Goal: Task Accomplishment & Management: Manage account settings

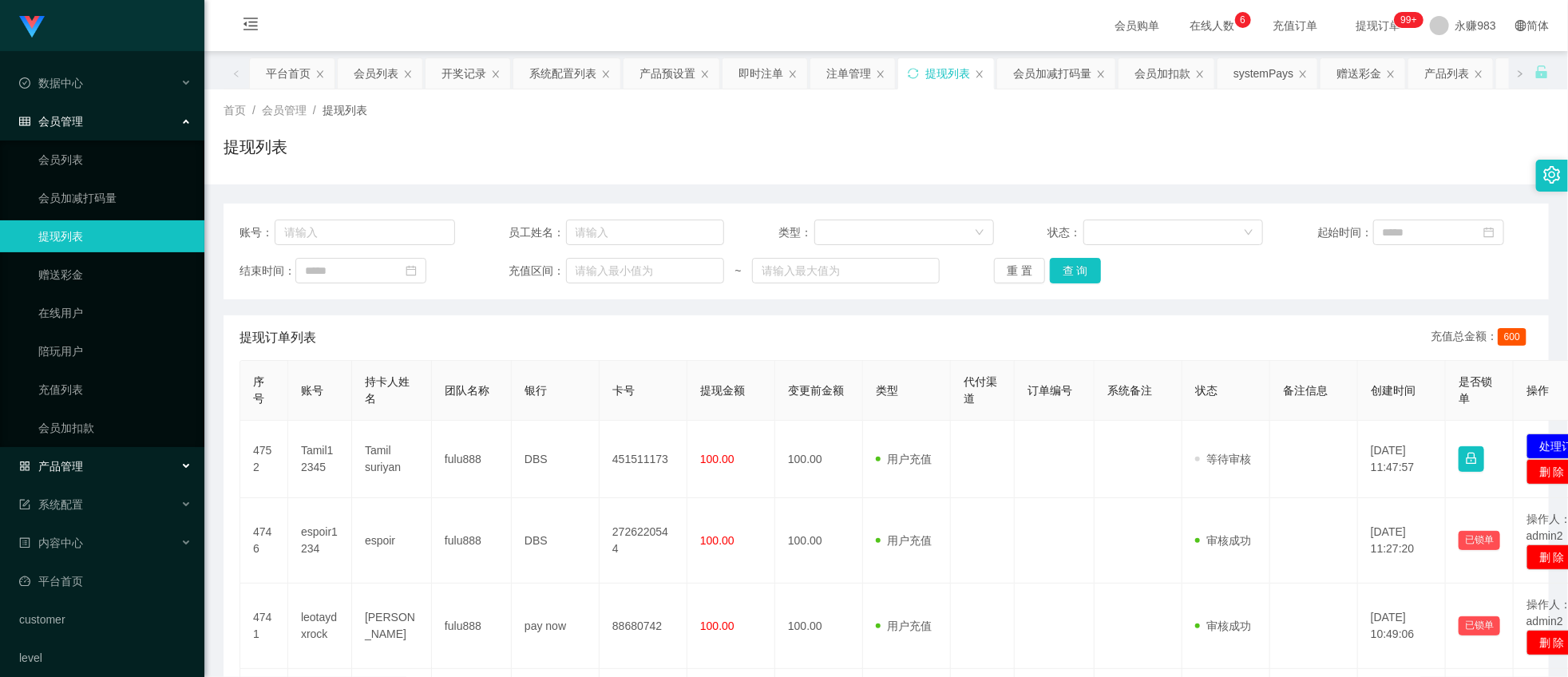
click at [68, 460] on span "产品管理" at bounding box center [51, 466] width 64 height 13
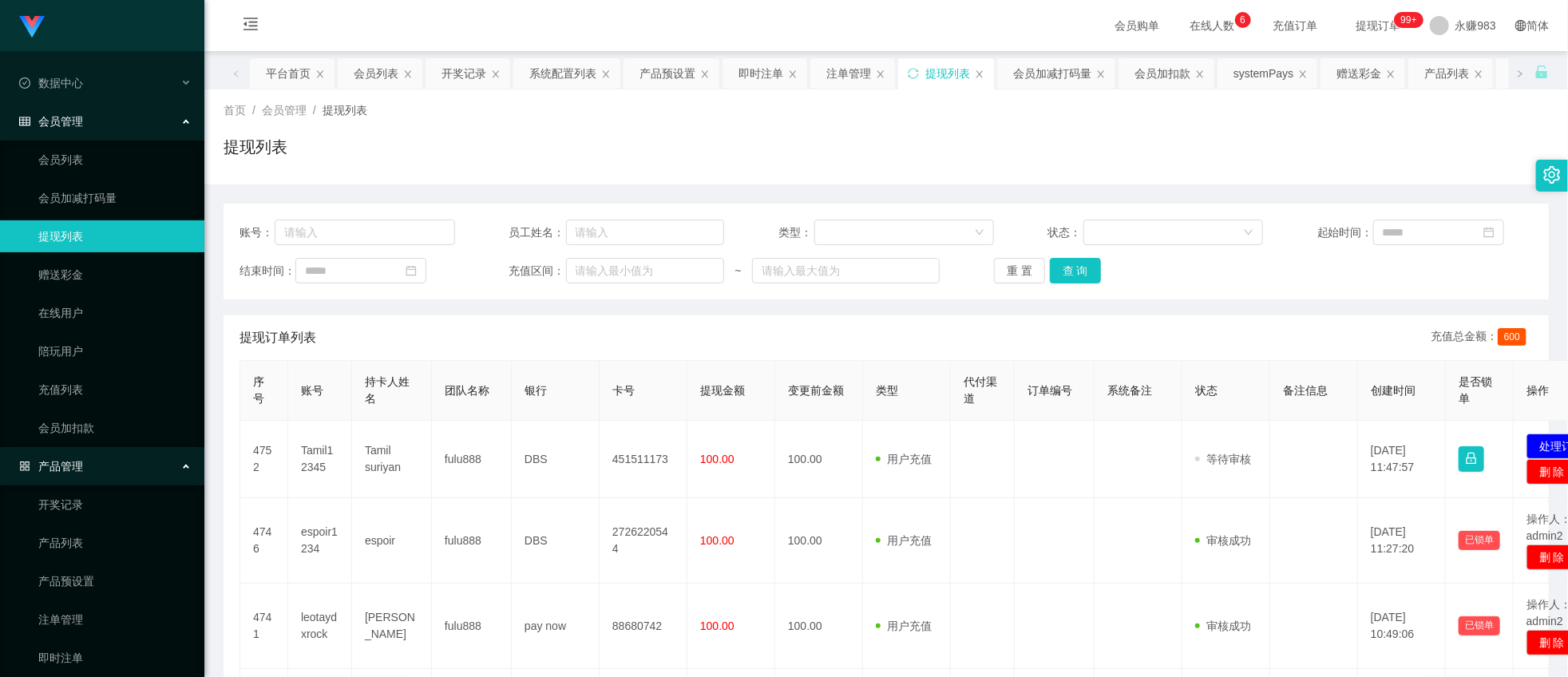
scroll to position [177, 0]
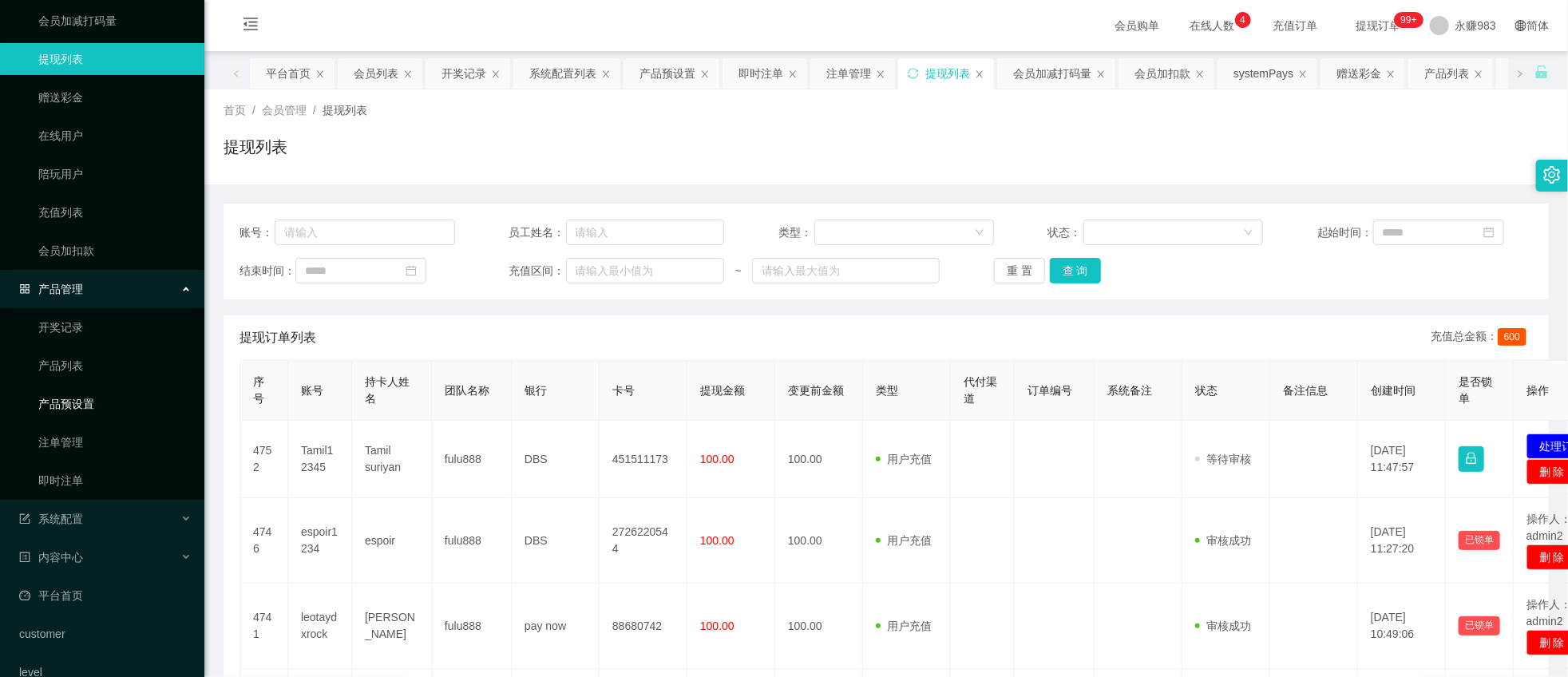
click at [74, 407] on link "产品预设置" at bounding box center [115, 404] width 153 height 32
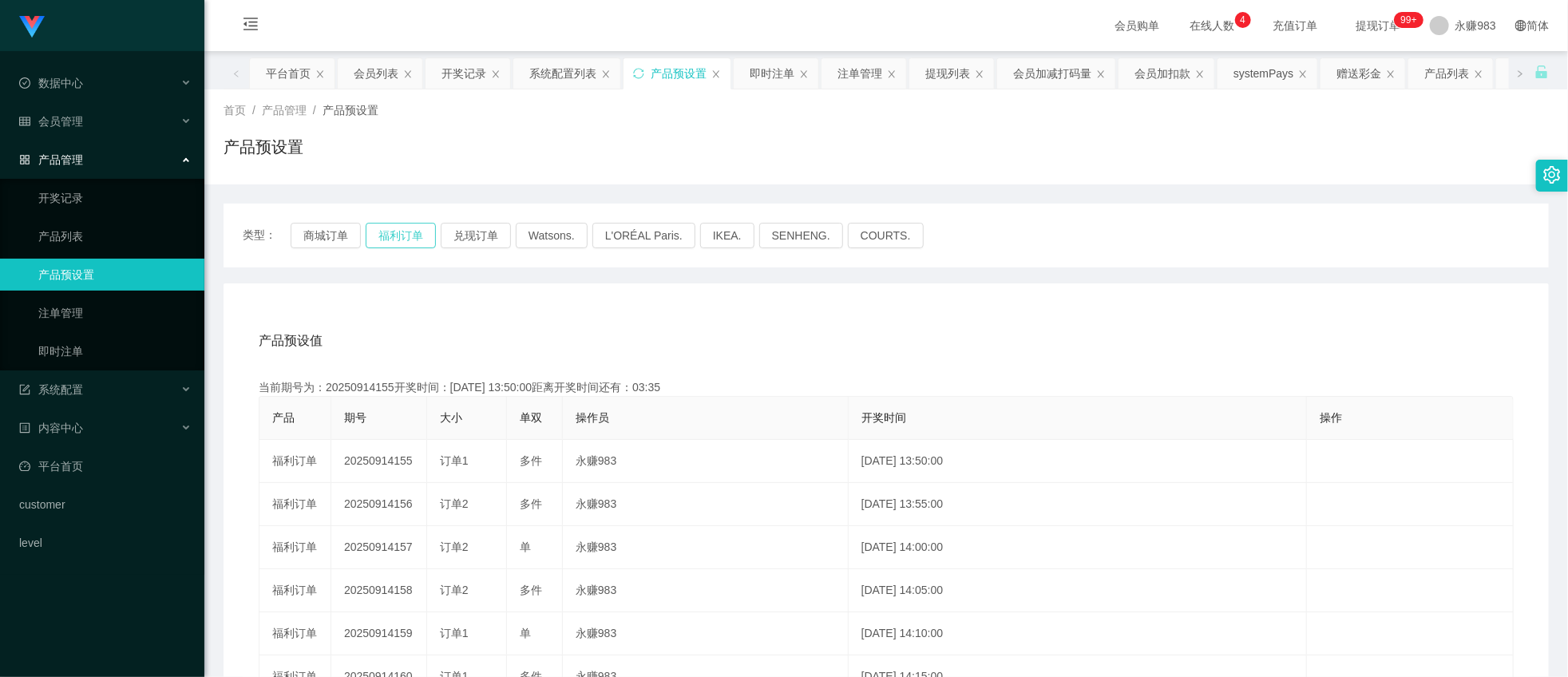
click at [387, 237] on button "福利订单" at bounding box center [401, 236] width 71 height 26
click at [313, 229] on button "商城订单" at bounding box center [325, 236] width 71 height 26
click at [405, 236] on button "福利订单" at bounding box center [401, 236] width 71 height 26
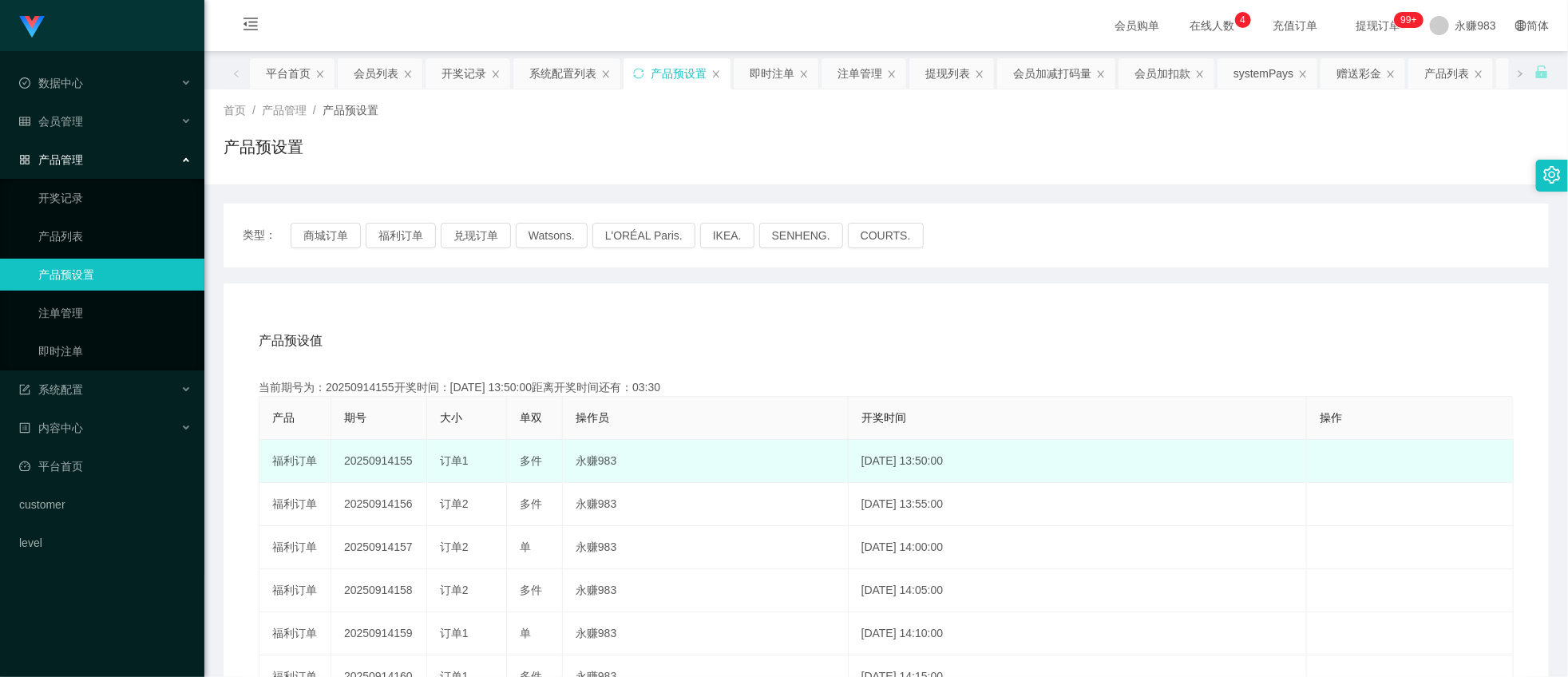
drag, startPoint x: 479, startPoint y: 460, endPoint x: 439, endPoint y: 462, distance: 40.0
click at [440, 462] on div "订单1" at bounding box center [466, 462] width 54 height 17
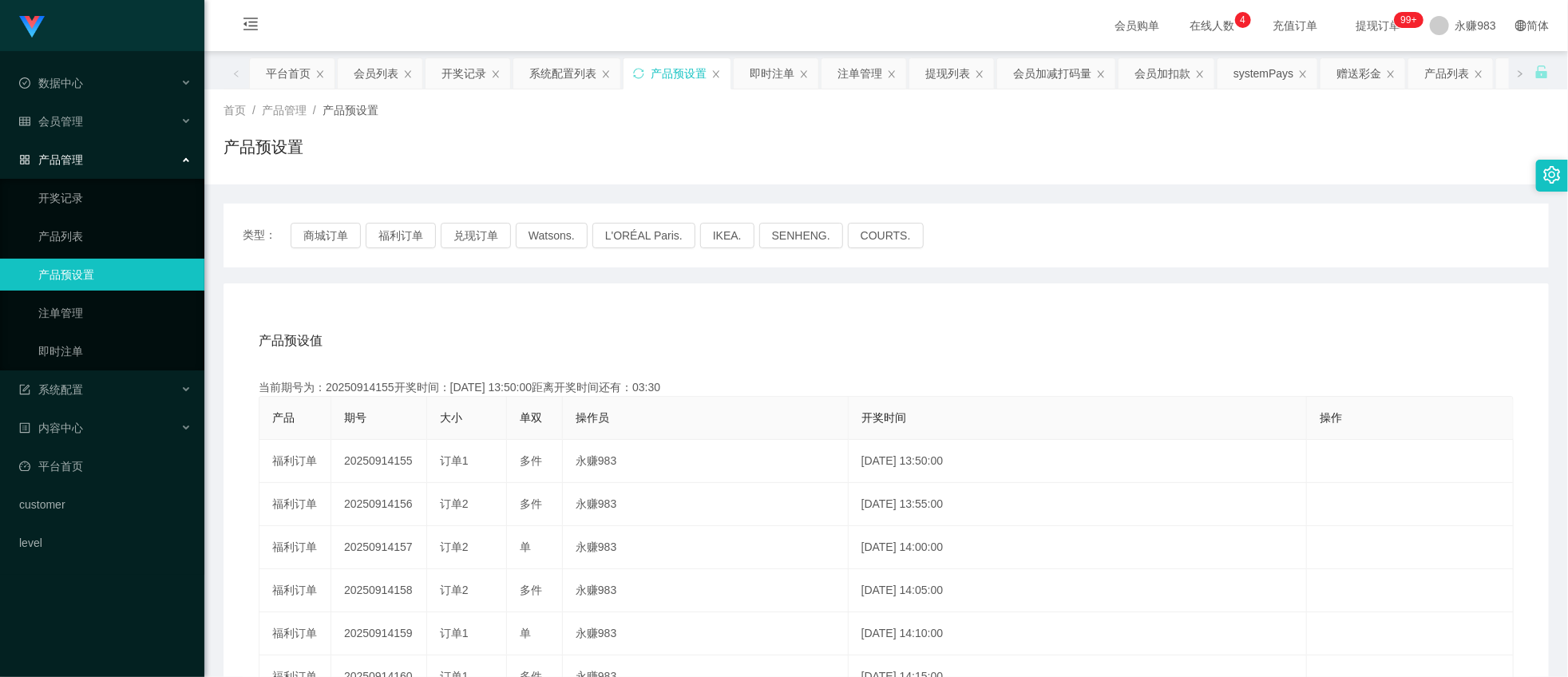
copy span "订单1"
click at [90, 341] on link "即时注单" at bounding box center [115, 352] width 153 height 32
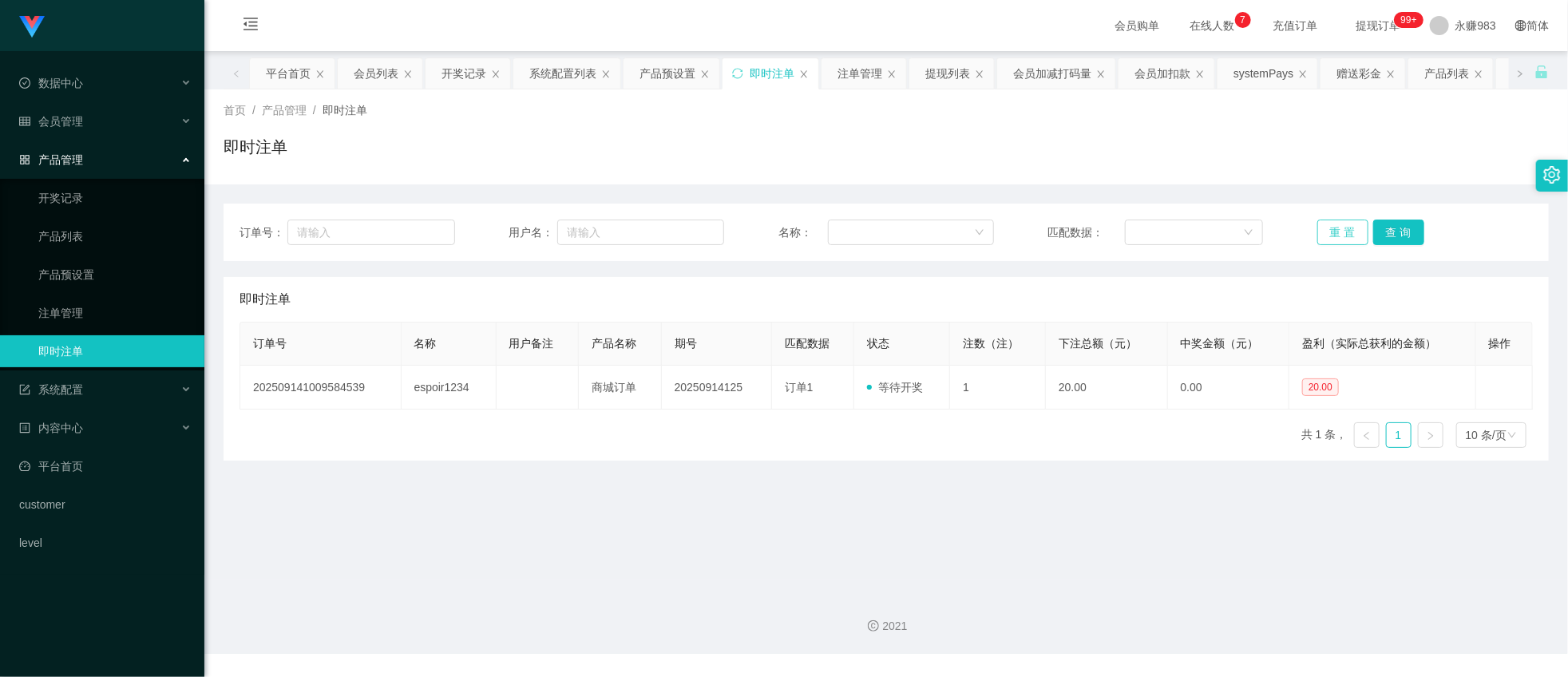
click at [1336, 232] on button "重 置" at bounding box center [1343, 232] width 51 height 26
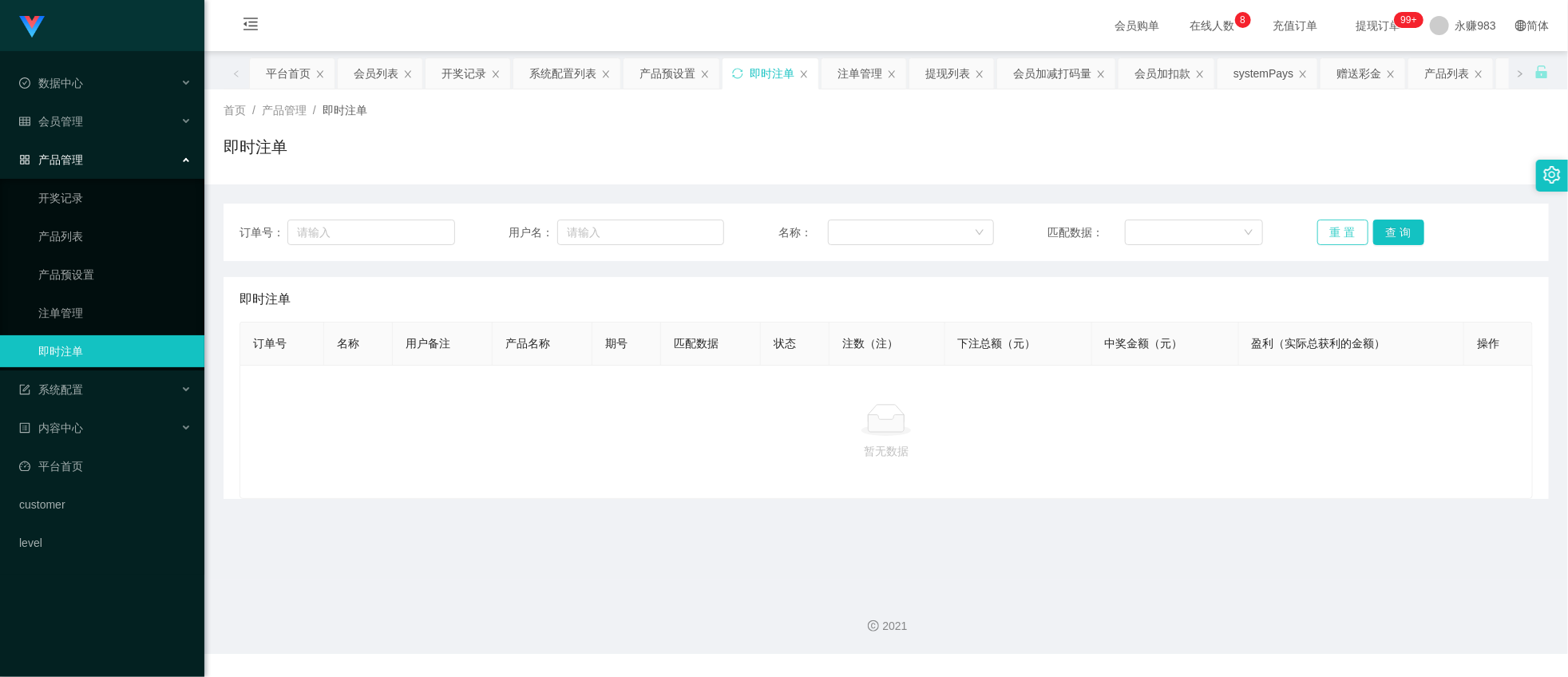
click at [1318, 227] on button "重 置" at bounding box center [1343, 232] width 51 height 26
click at [1323, 238] on button "重 置" at bounding box center [1343, 232] width 51 height 26
click at [1319, 230] on button "重 置" at bounding box center [1343, 232] width 51 height 26
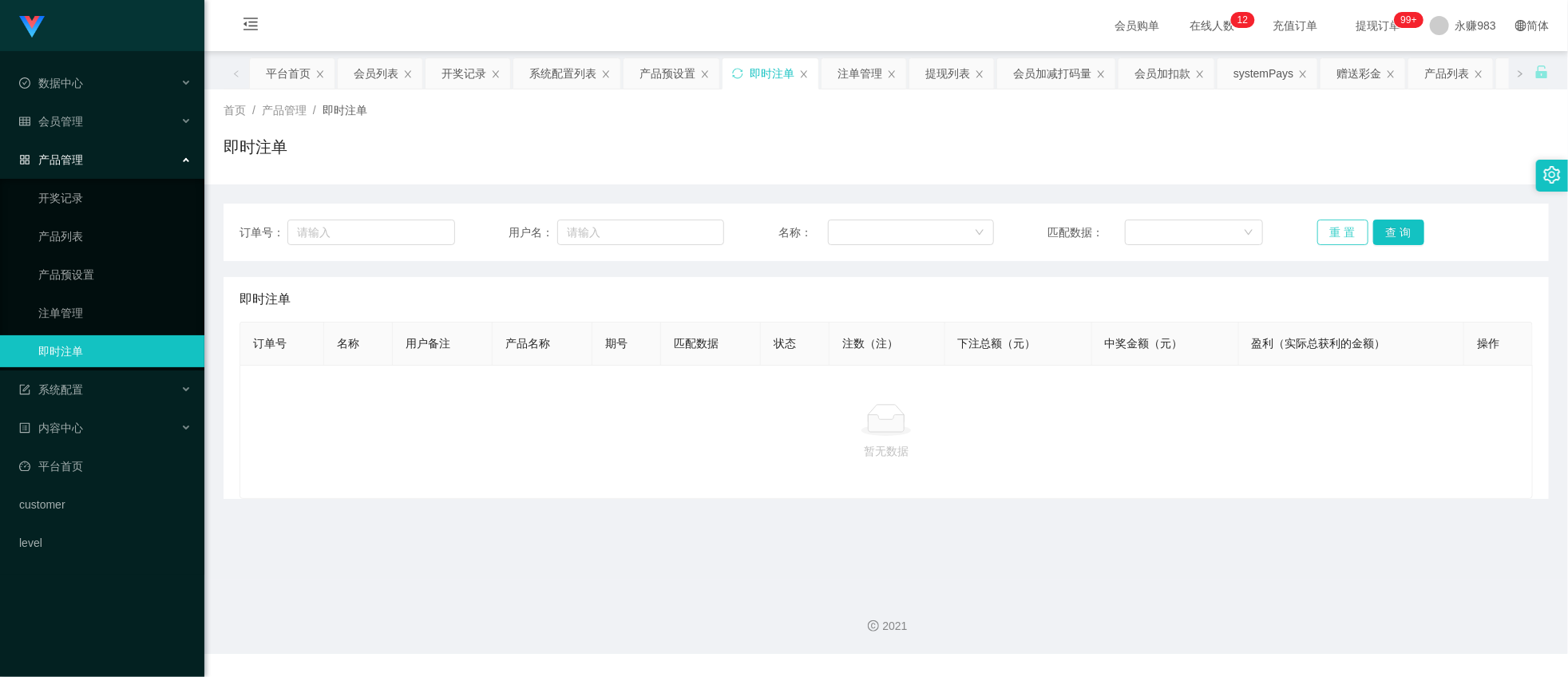
click at [1321, 230] on button "重 置" at bounding box center [1343, 232] width 51 height 26
click at [62, 319] on link "注单管理" at bounding box center [115, 313] width 153 height 32
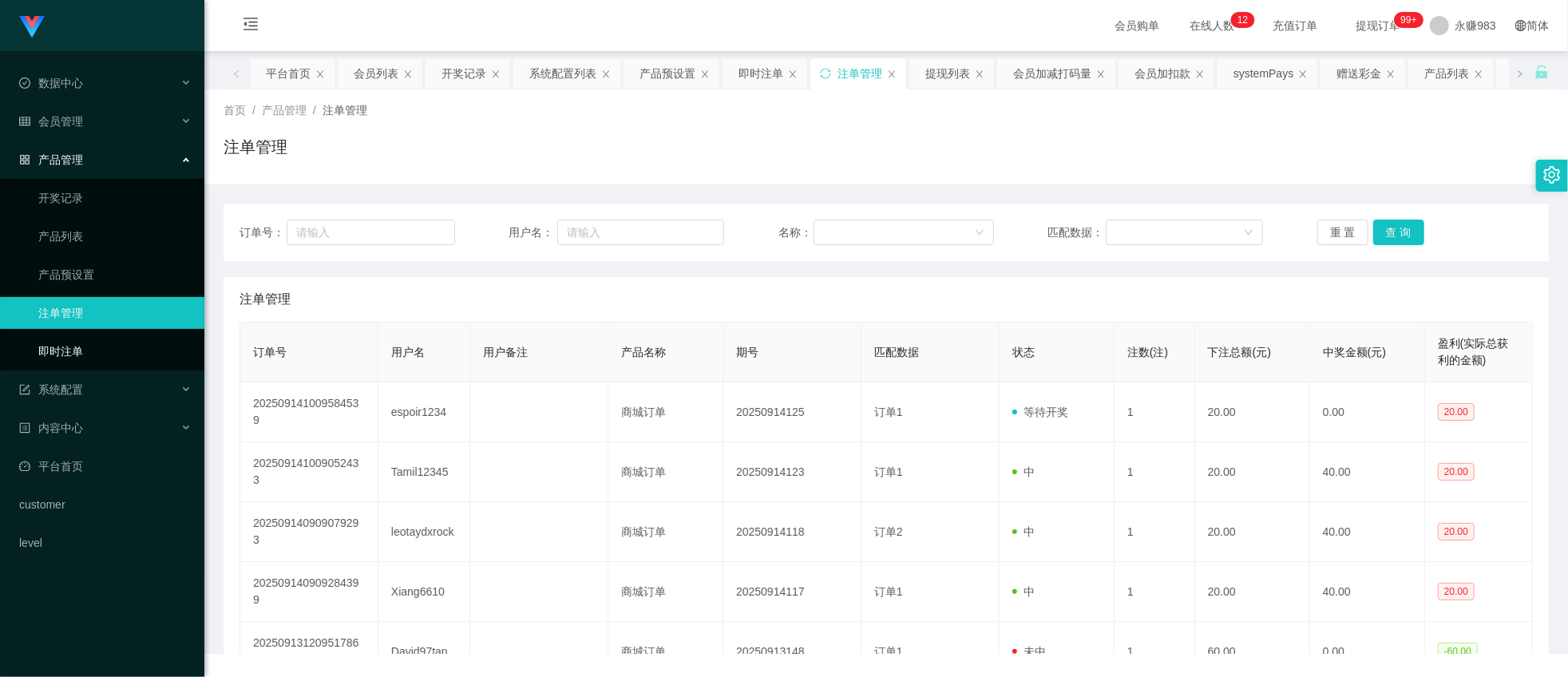
click at [74, 343] on link "即时注单" at bounding box center [115, 352] width 153 height 32
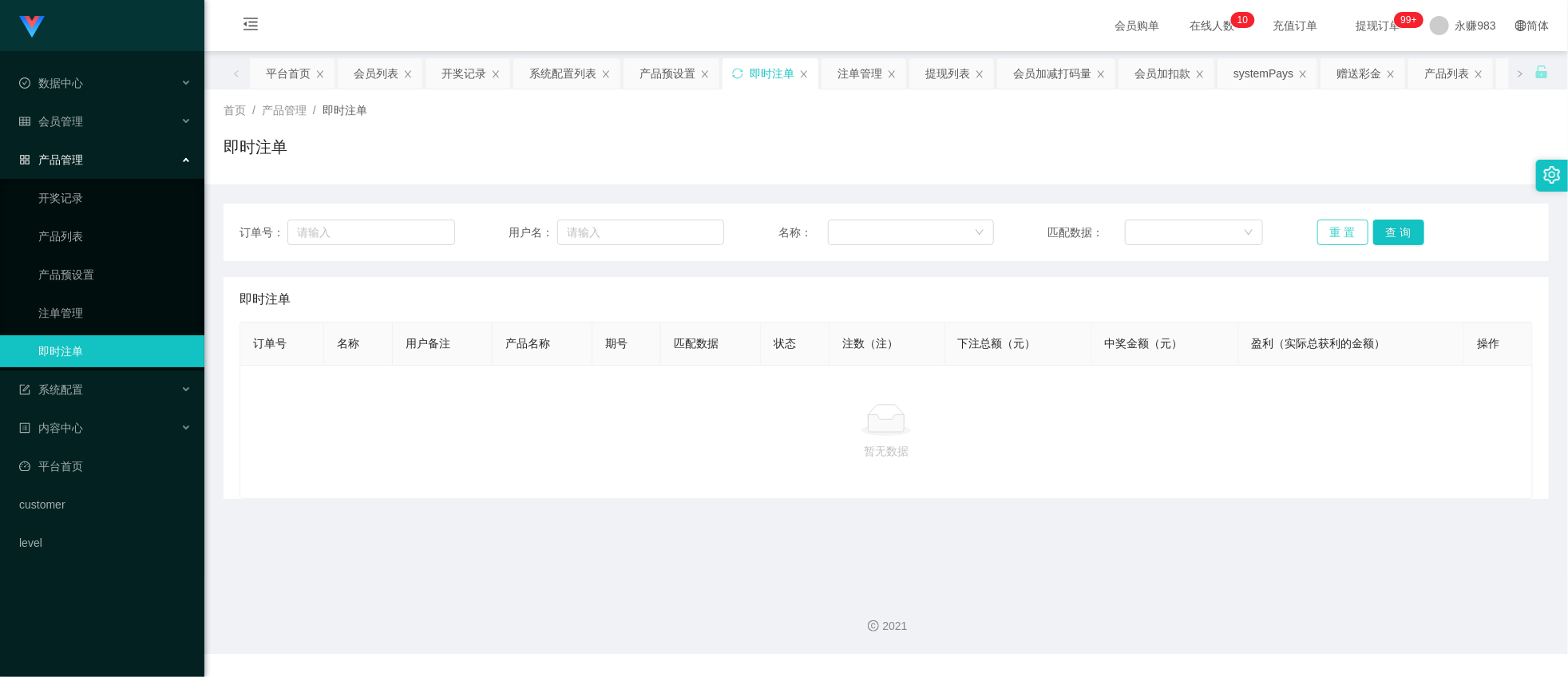
click at [1337, 230] on button "重 置" at bounding box center [1343, 232] width 51 height 26
click at [1105, 471] on div "暂无数据" at bounding box center [885, 433] width 1293 height 135
drag, startPoint x: 106, startPoint y: 313, endPoint x: 102, endPoint y: 323, distance: 10.8
click at [105, 314] on link "注单管理" at bounding box center [115, 313] width 153 height 32
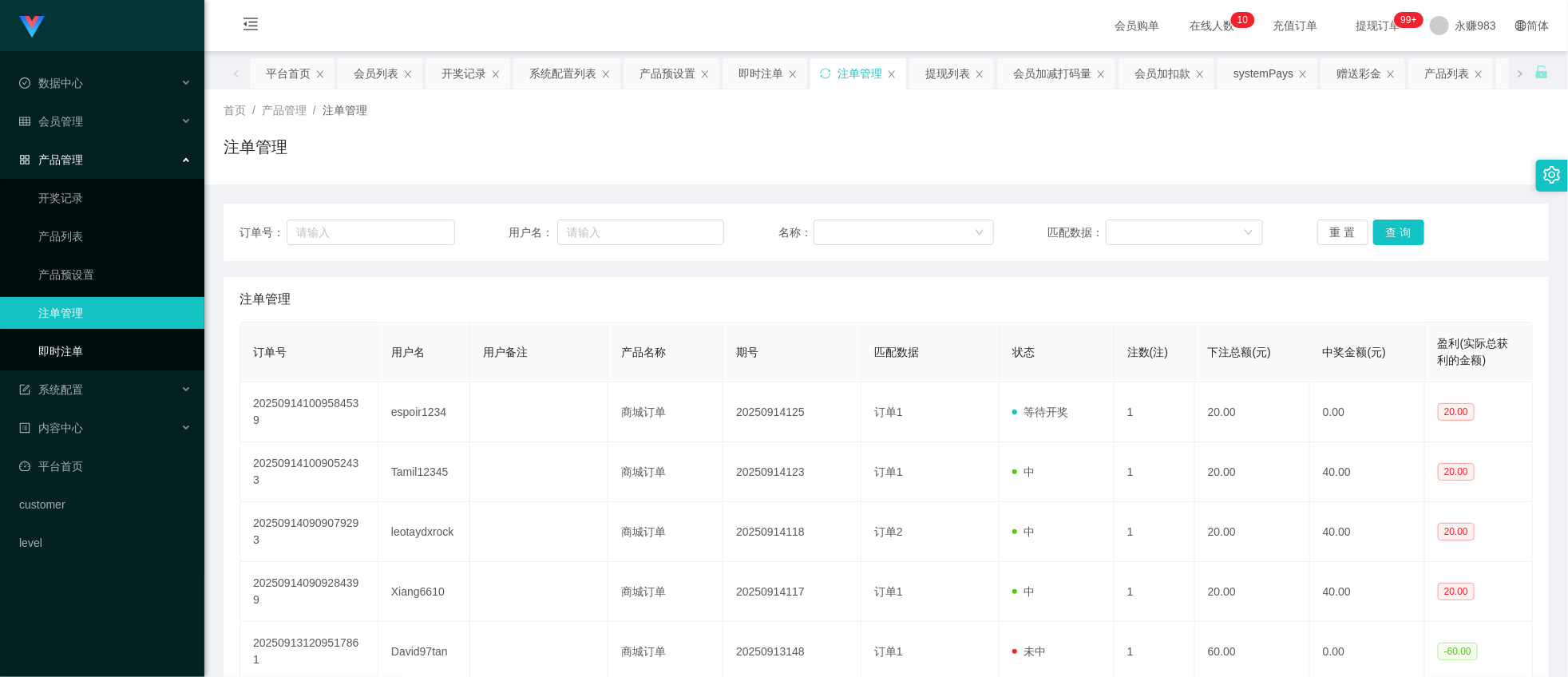
click at [96, 346] on link "即时注单" at bounding box center [115, 352] width 153 height 32
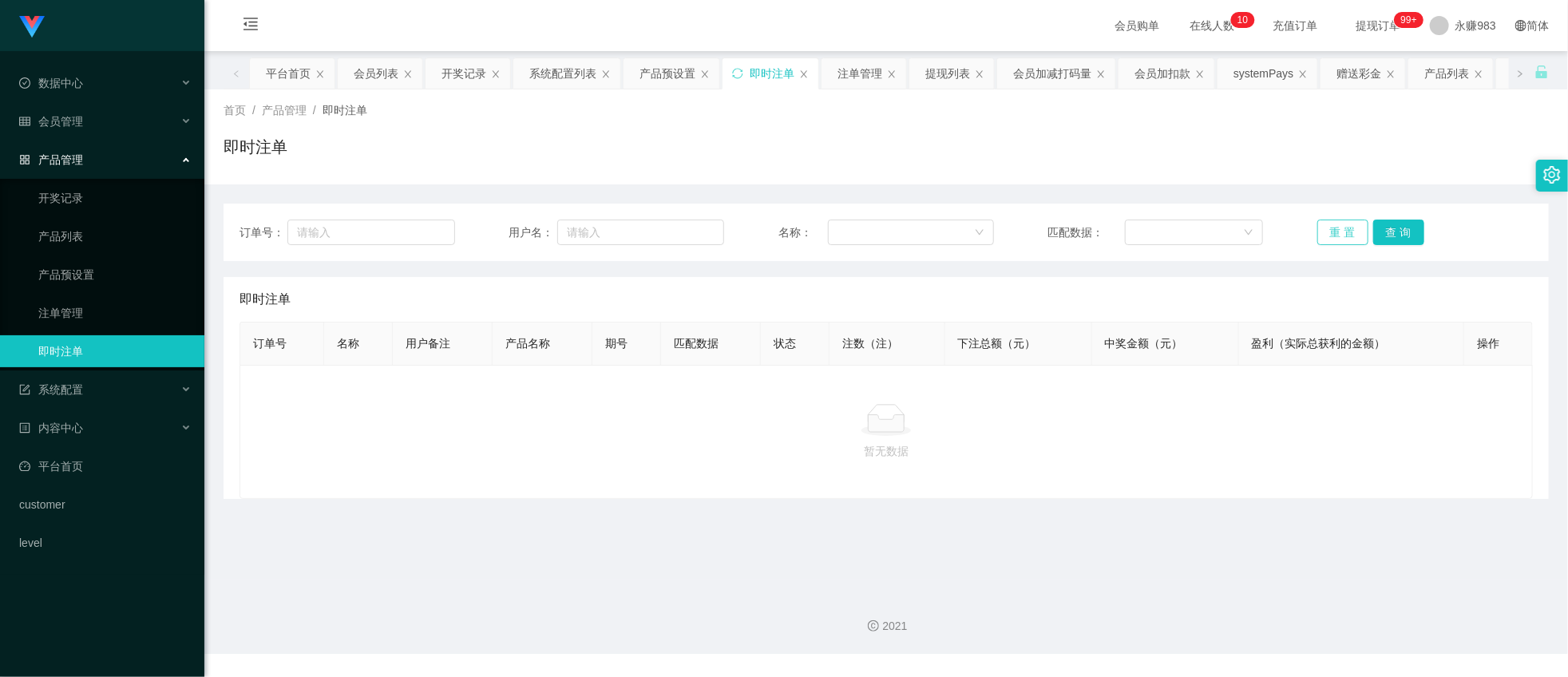
click at [1344, 240] on button "重 置" at bounding box center [1343, 232] width 51 height 26
click at [1323, 225] on button "重 置" at bounding box center [1343, 232] width 51 height 26
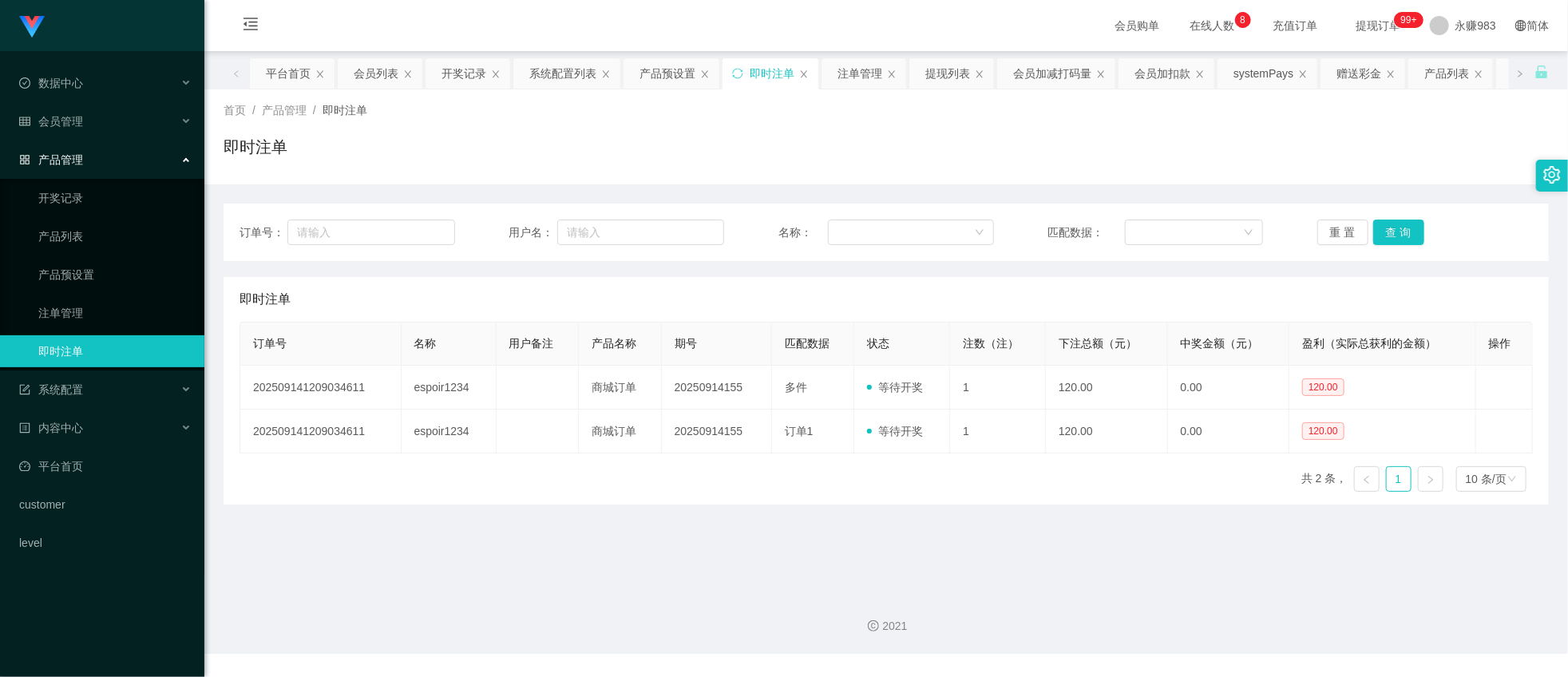
click at [894, 559] on main "关闭左侧 关闭右侧 关闭其它 刷新页面 平台首页 会员列表 开奖记录 系统配置列表 产品预设置 即时注单 注单管理 提现列表 会员加减打码量 会员加扣款 sy…" at bounding box center [886, 315] width 1364 height 529
click at [783, 561] on main "关闭左侧 关闭右侧 关闭其它 刷新页面 平台首页 会员列表 开奖记录 系统配置列表 产品预设置 即时注单 注单管理 提现列表 会员加减打码量 会员加扣款 sy…" at bounding box center [886, 315] width 1364 height 529
click at [786, 572] on main "关闭左侧 关闭右侧 关闭其它 刷新页面 平台首页 会员列表 开奖记录 系统配置列表 产品预设置 即时注单 注单管理 提现列表 会员加减打码量 会员加扣款 sy…" at bounding box center [886, 315] width 1364 height 529
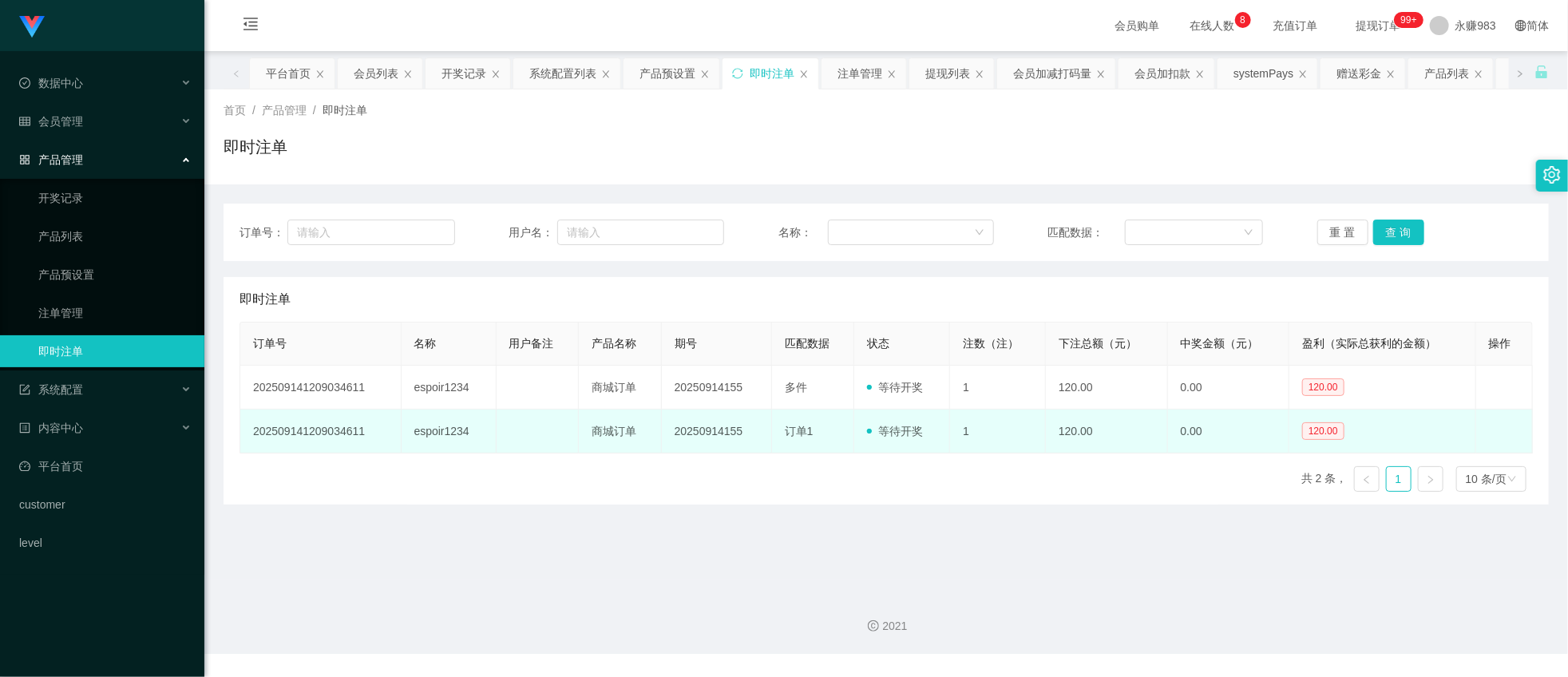
click at [436, 427] on td "espoir1234" at bounding box center [449, 432] width 95 height 44
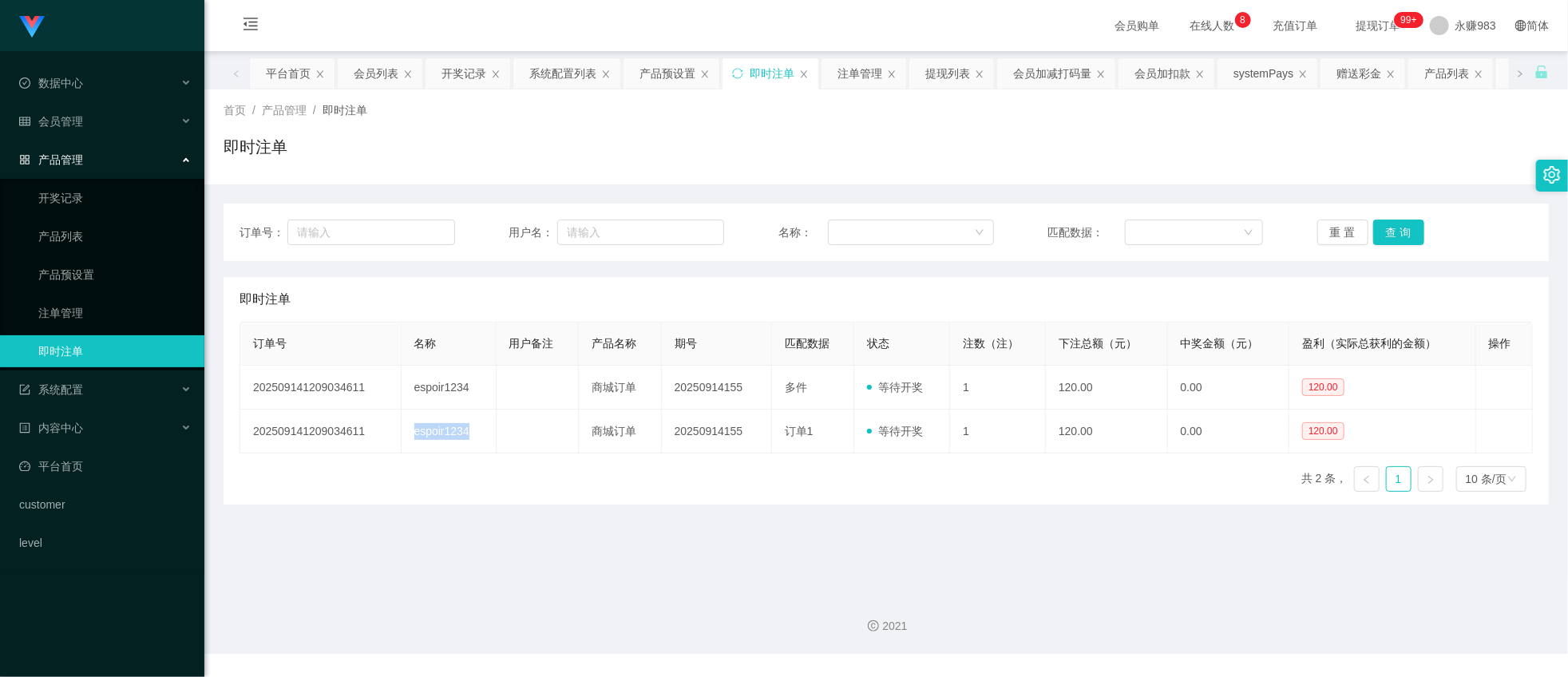
copy td "espoir1234"
click at [1344, 232] on button "重 置" at bounding box center [1343, 232] width 51 height 26
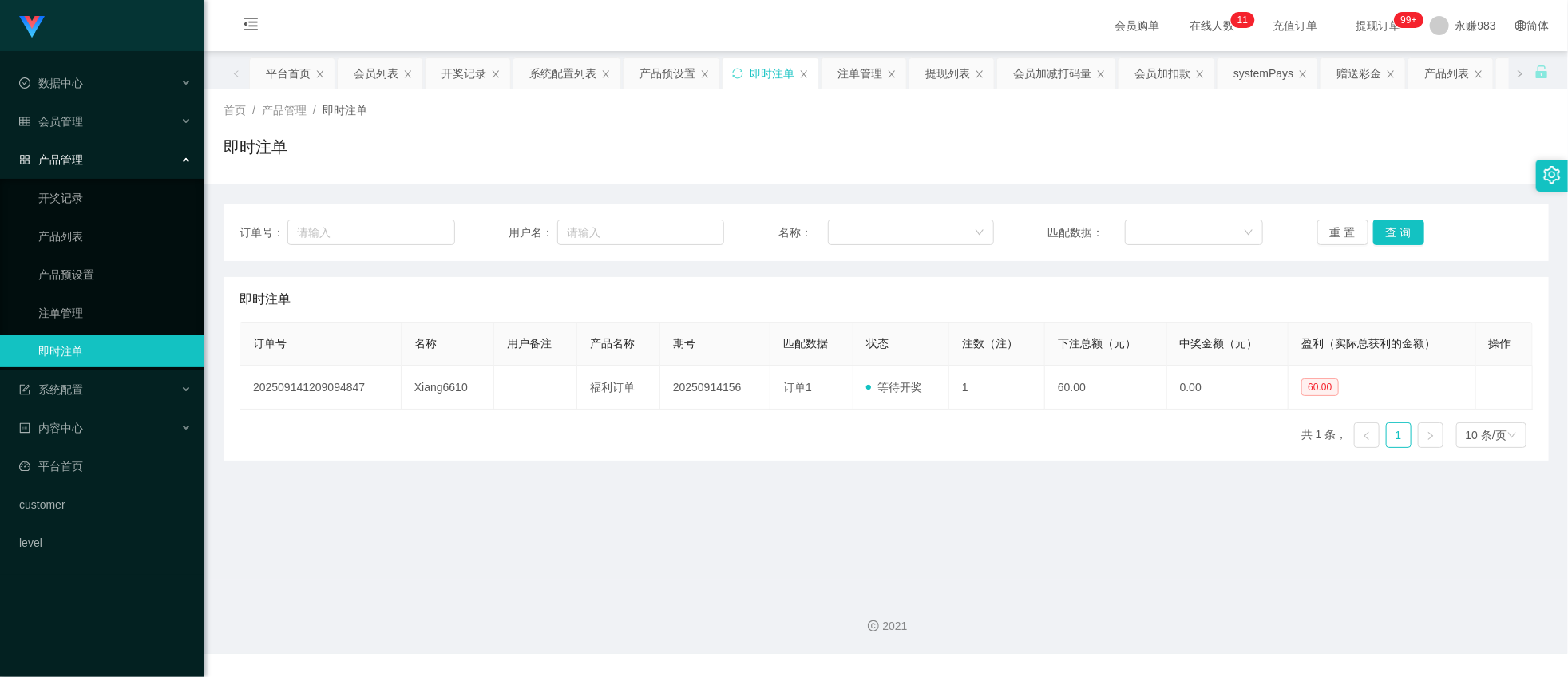
click at [693, 487] on main "关闭左侧 关闭右侧 关闭其它 刷新页面 平台首页 会员列表 开奖记录 系统配置列表 产品预设置 即时注单 注单管理 提现列表 会员加减打码量 会员加扣款 sy…" at bounding box center [886, 315] width 1364 height 529
click at [65, 273] on link "产品预设置" at bounding box center [115, 275] width 153 height 32
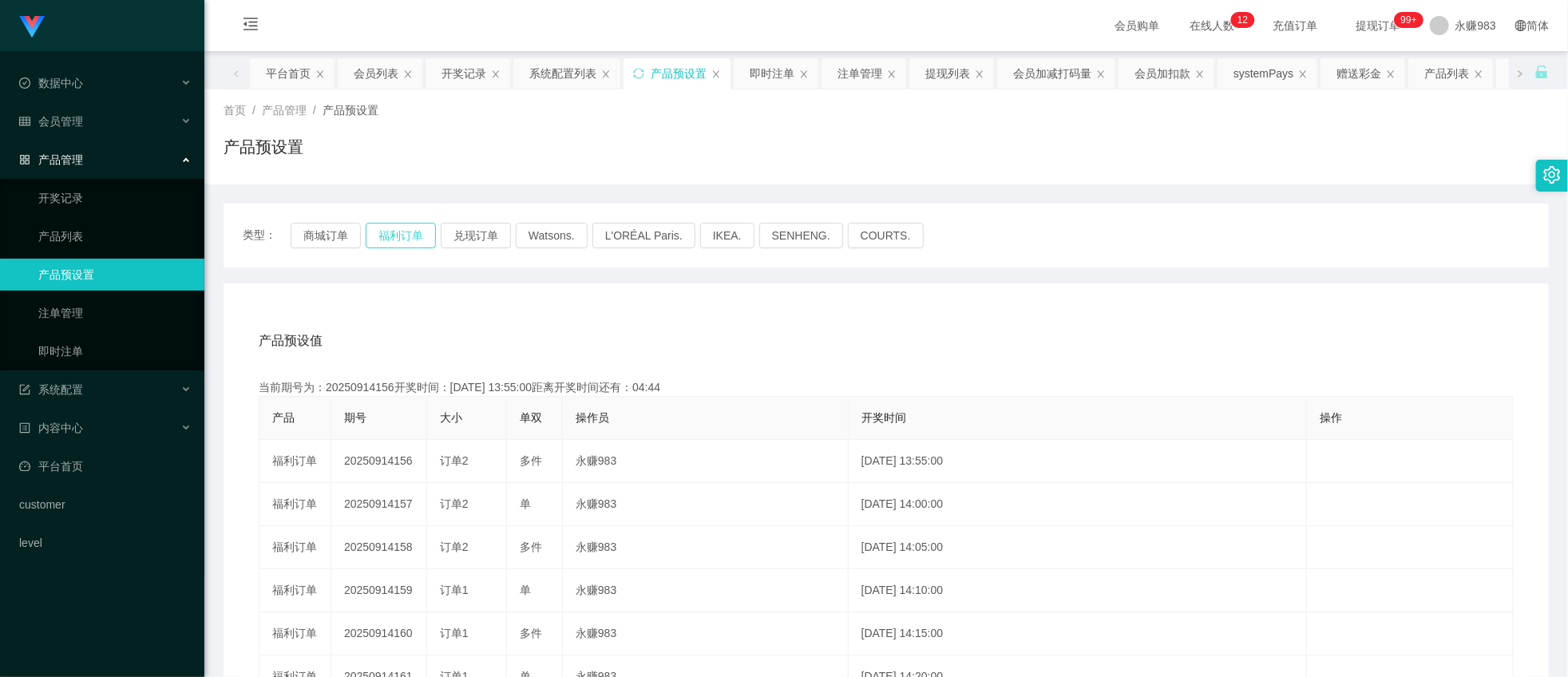
click at [399, 232] on button "福利订单" at bounding box center [401, 236] width 71 height 26
click at [83, 315] on link "注单管理" at bounding box center [115, 313] width 153 height 32
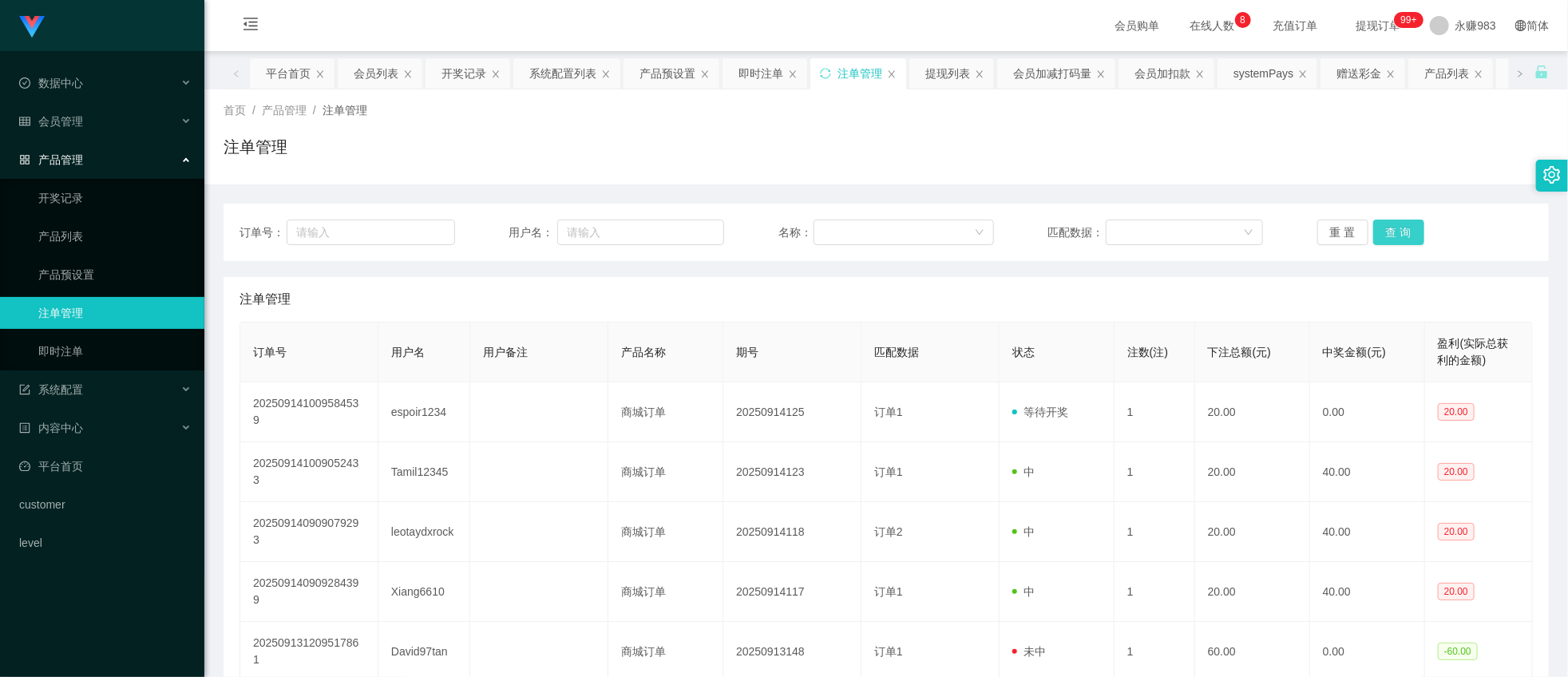
click at [1377, 232] on button "查 询" at bounding box center [1399, 232] width 51 height 26
click at [60, 345] on link "即时注单" at bounding box center [115, 352] width 153 height 32
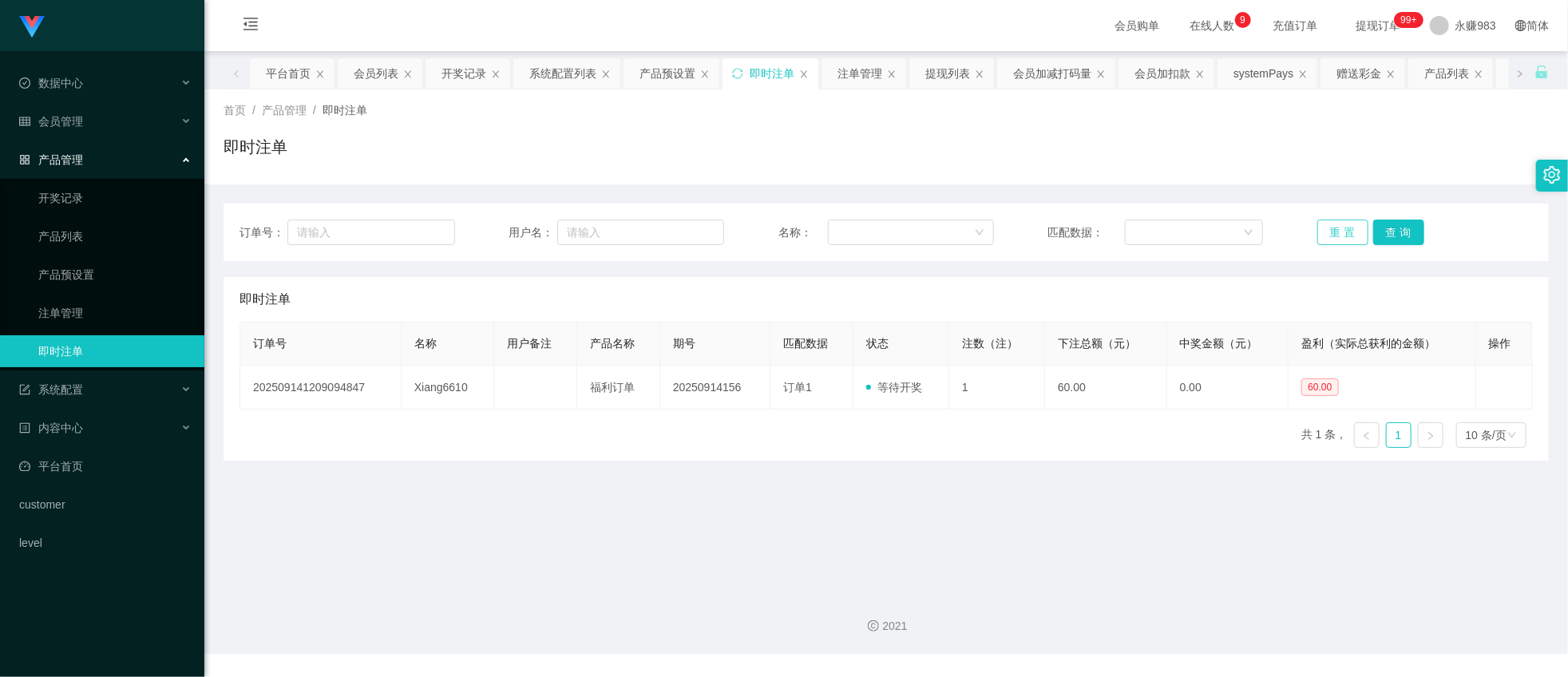
click at [1352, 230] on button "重 置" at bounding box center [1343, 232] width 51 height 26
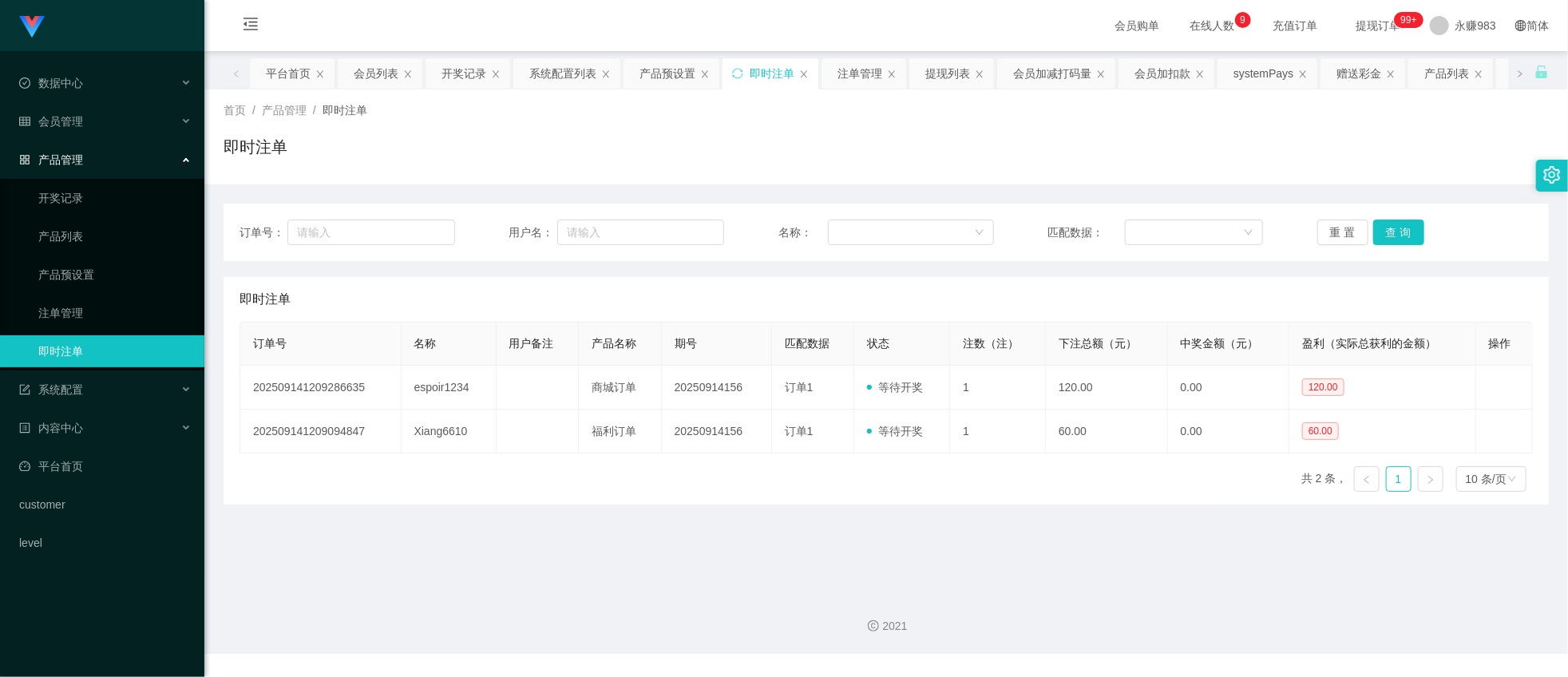
click at [491, 525] on main "关闭左侧 关闭右侧 关闭其它 刷新页面 平台首页 会员列表 开奖记录 系统配置列表 产品预设置 即时注单 注单管理 提现列表 会员加减打码量 会员加扣款 sy…" at bounding box center [886, 315] width 1364 height 529
click at [576, 537] on main "关闭左侧 关闭右侧 关闭其它 刷新页面 平台首页 会员列表 开奖记录 系统配置列表 产品预设置 即时注单 注单管理 提现列表 会员加减打码量 会员加扣款 sy…" at bounding box center [886, 315] width 1364 height 529
drag, startPoint x: 1306, startPoint y: 245, endPoint x: 1318, endPoint y: 243, distance: 12.2
click at [1307, 245] on div "订单号： 用户名： 名称： 匹配数据： 重 置 查 询" at bounding box center [886, 232] width 1325 height 58
click at [1331, 236] on button "重 置" at bounding box center [1343, 232] width 51 height 26
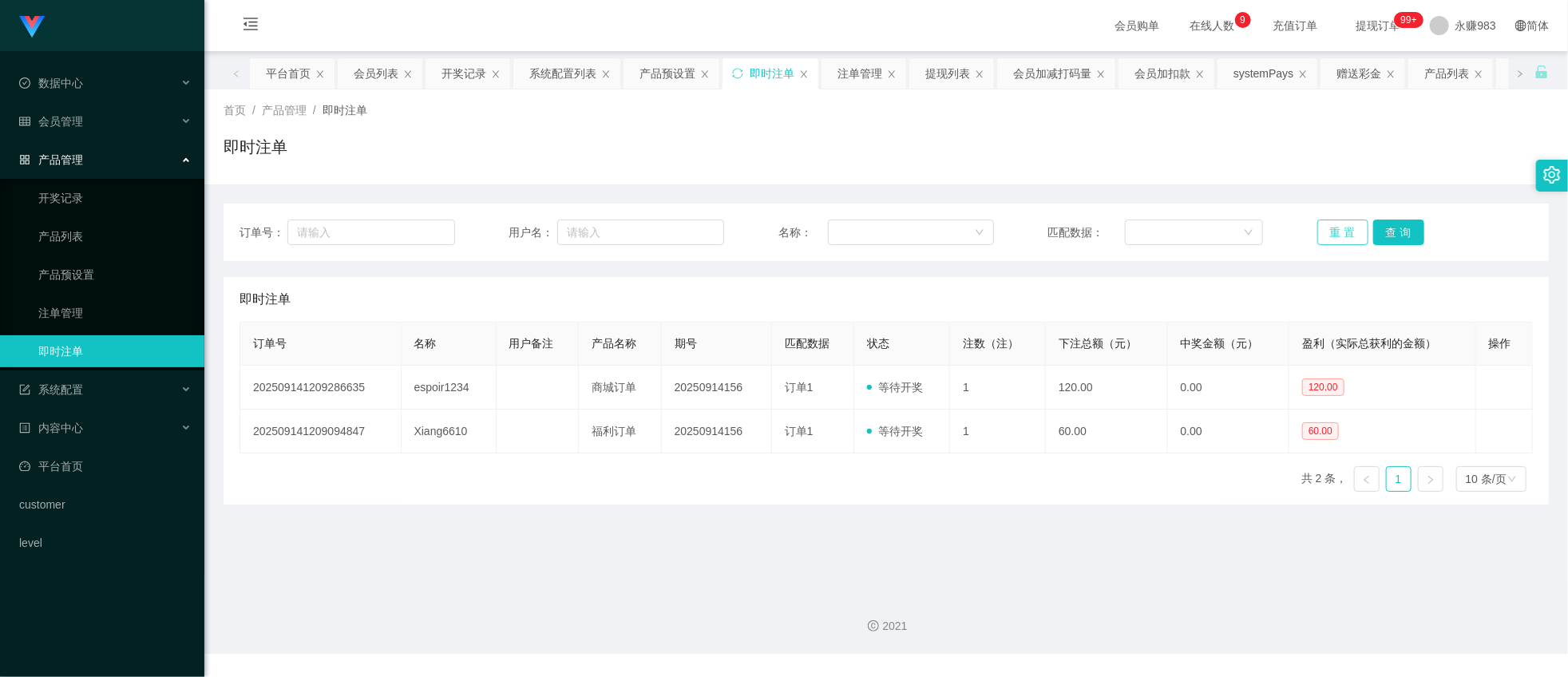
click at [1331, 236] on button "重 置" at bounding box center [1343, 232] width 51 height 26
click at [83, 123] on div "会员管理" at bounding box center [102, 122] width 204 height 32
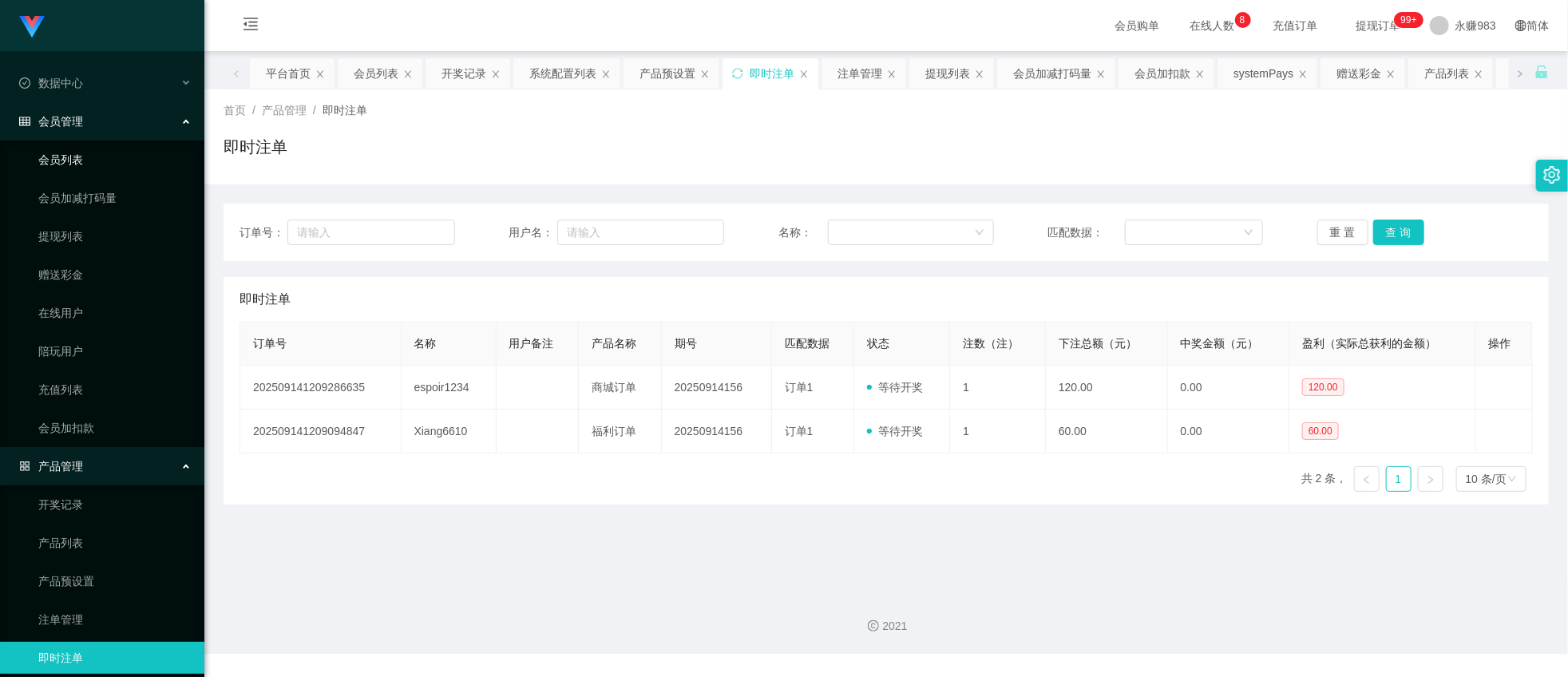
click at [74, 146] on link "会员列表" at bounding box center [115, 160] width 153 height 32
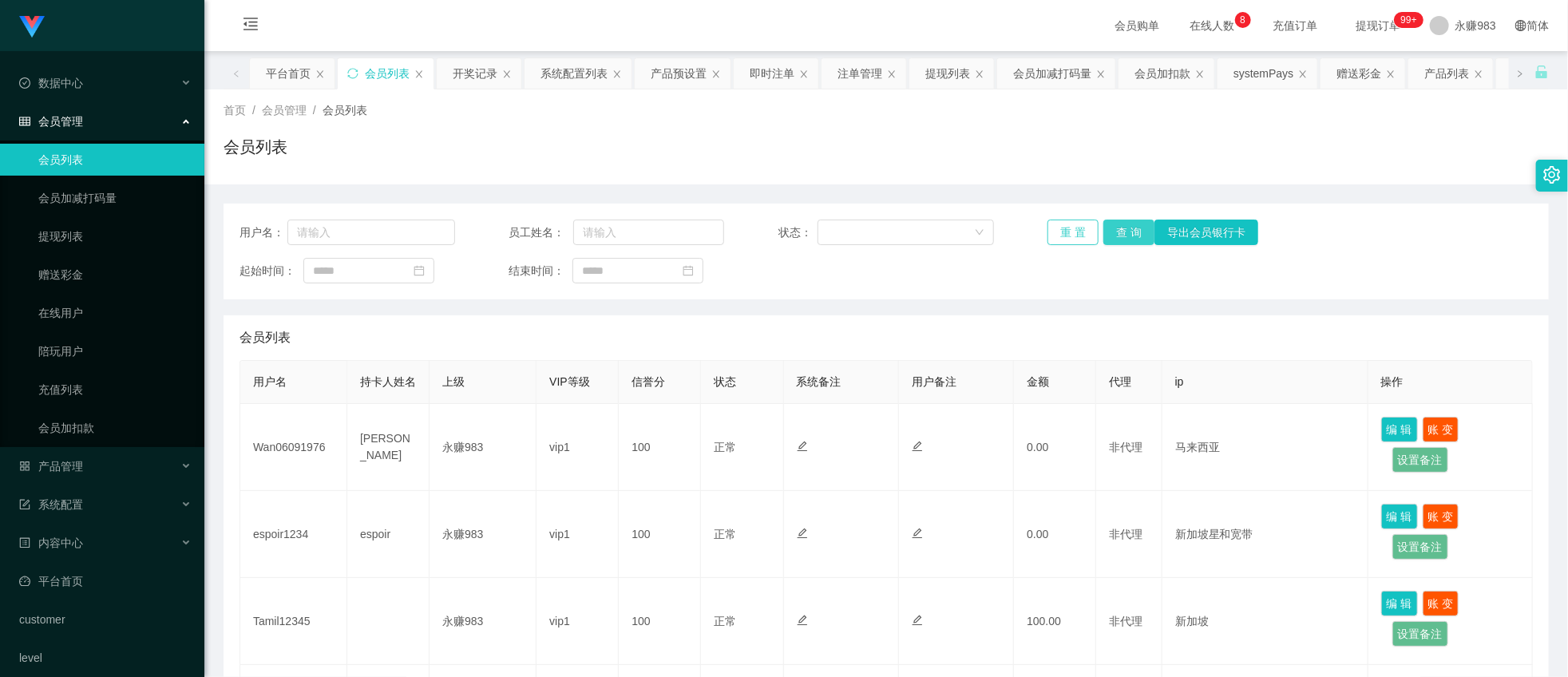
drag, startPoint x: 1092, startPoint y: 230, endPoint x: 1110, endPoint y: 234, distance: 18.4
click at [1096, 230] on div "重 置 查 询 导出会员银行卡" at bounding box center [1155, 232] width 215 height 26
click at [1113, 236] on button "查 询" at bounding box center [1129, 232] width 51 height 26
